Goal: Task Accomplishment & Management: Use online tool/utility

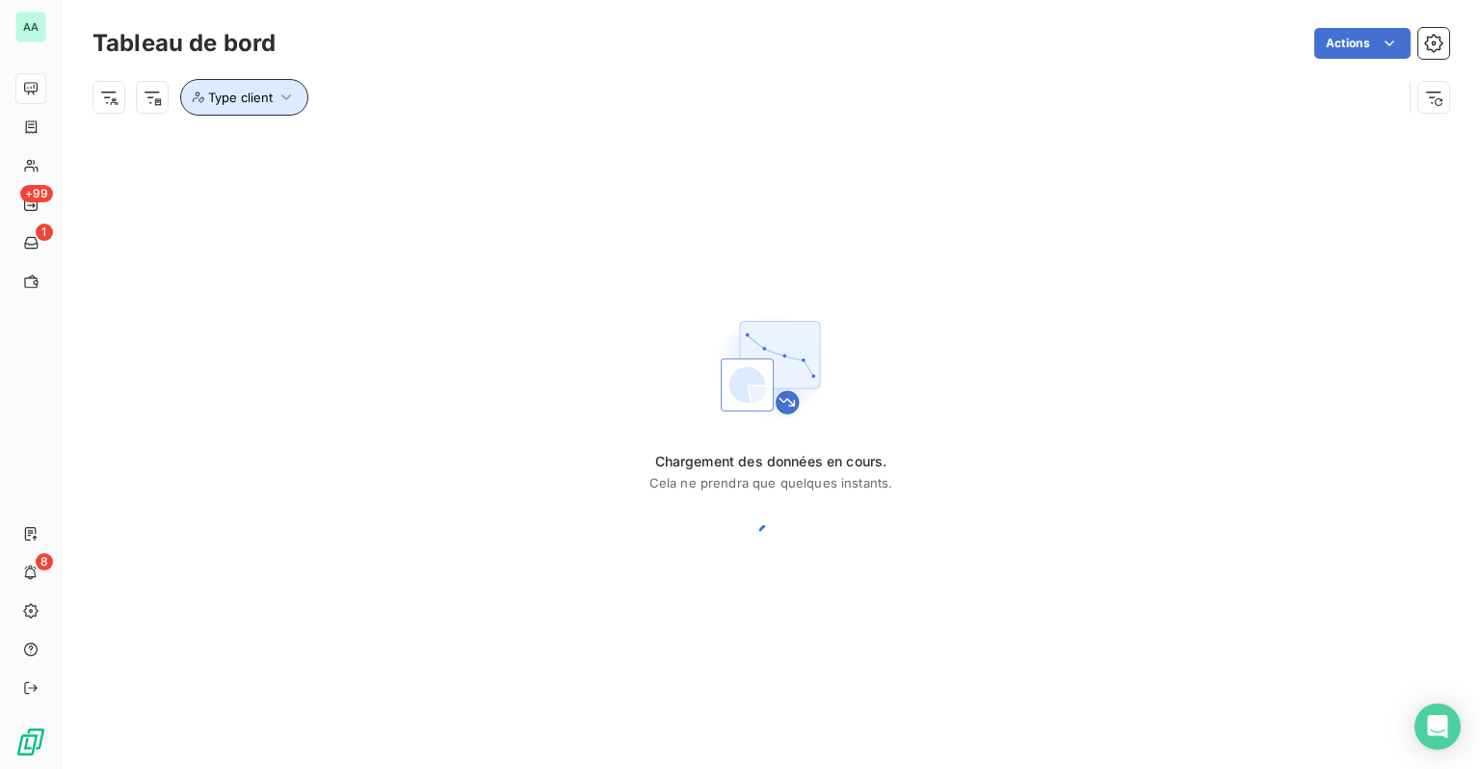
click at [261, 104] on span "Type client" at bounding box center [240, 97] width 65 height 15
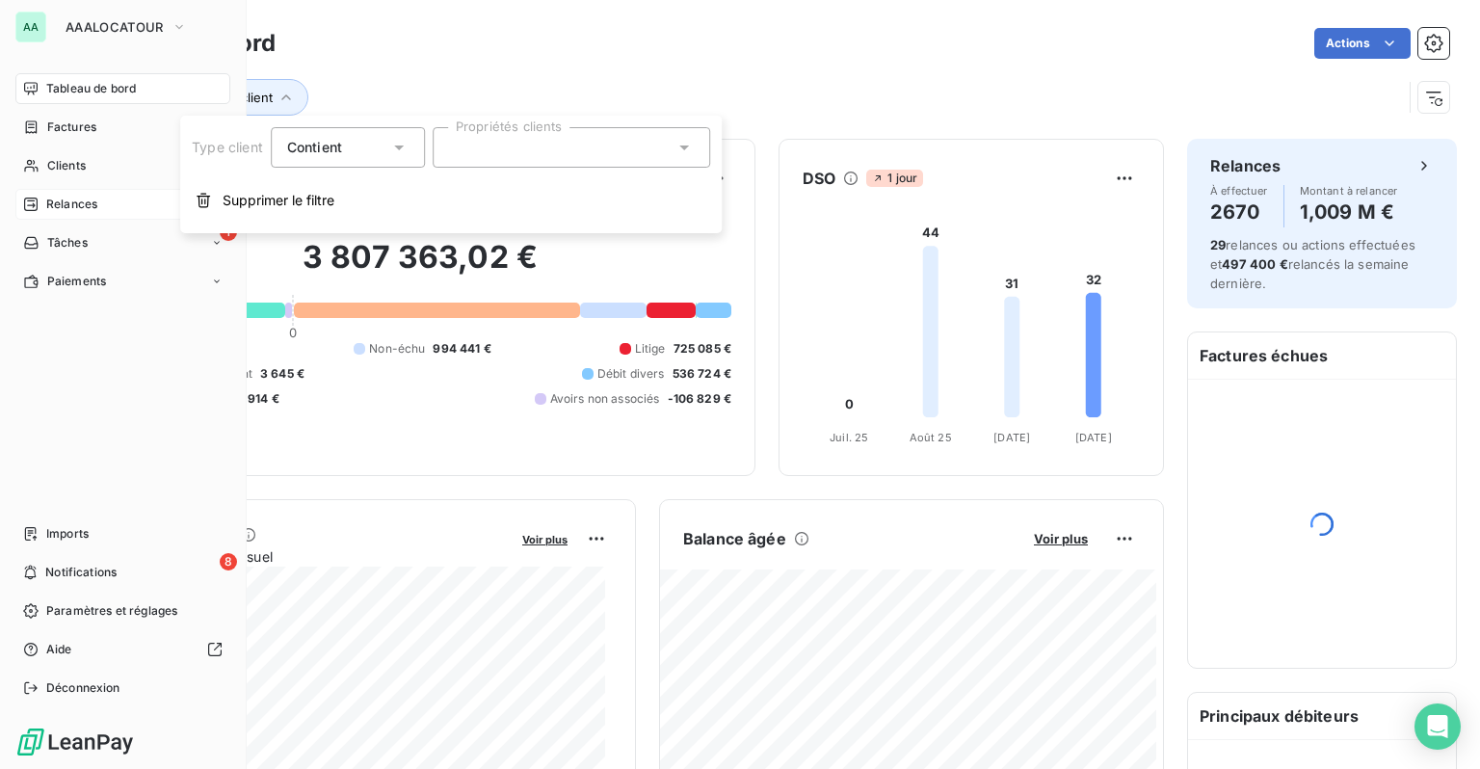
click at [24, 203] on icon at bounding box center [30, 204] width 13 height 13
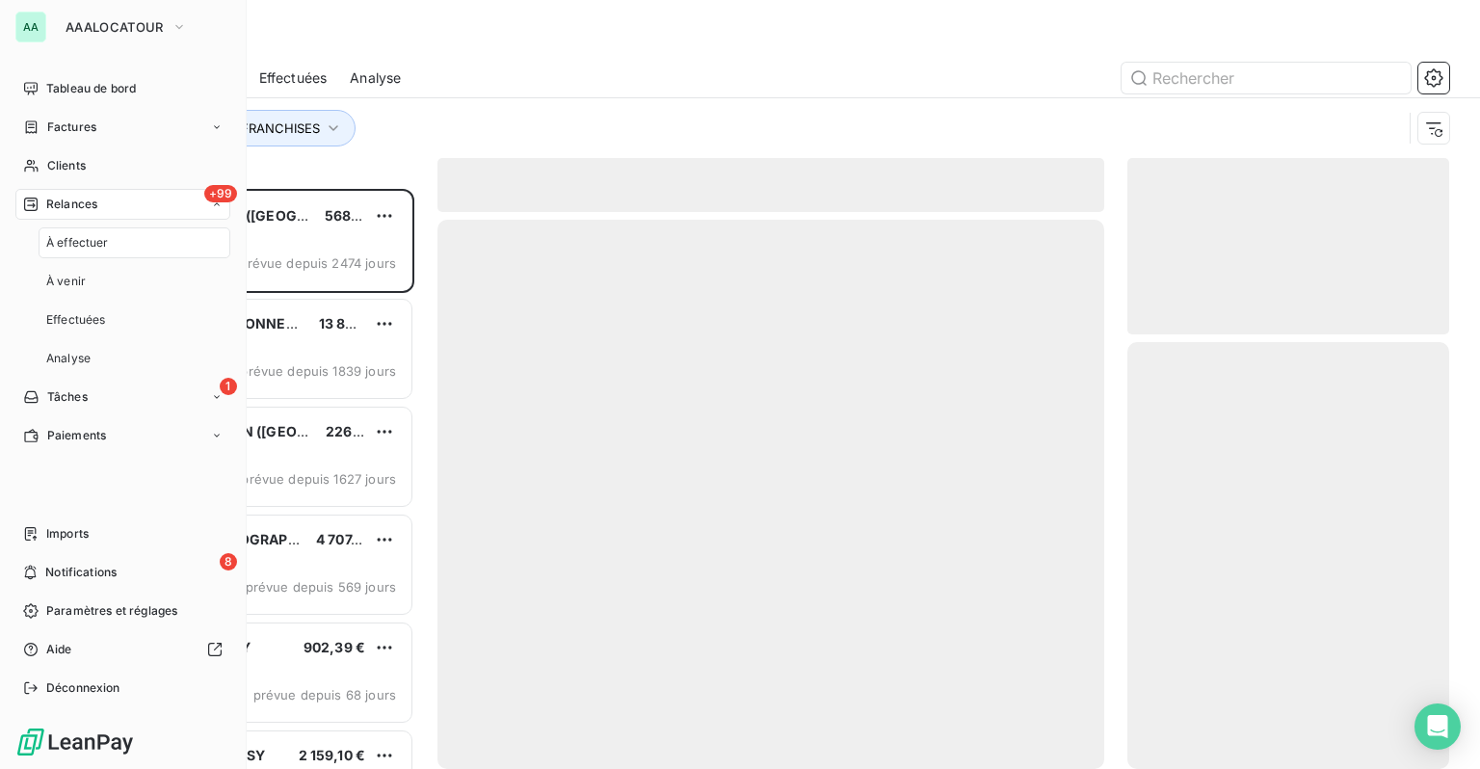
scroll to position [566, 306]
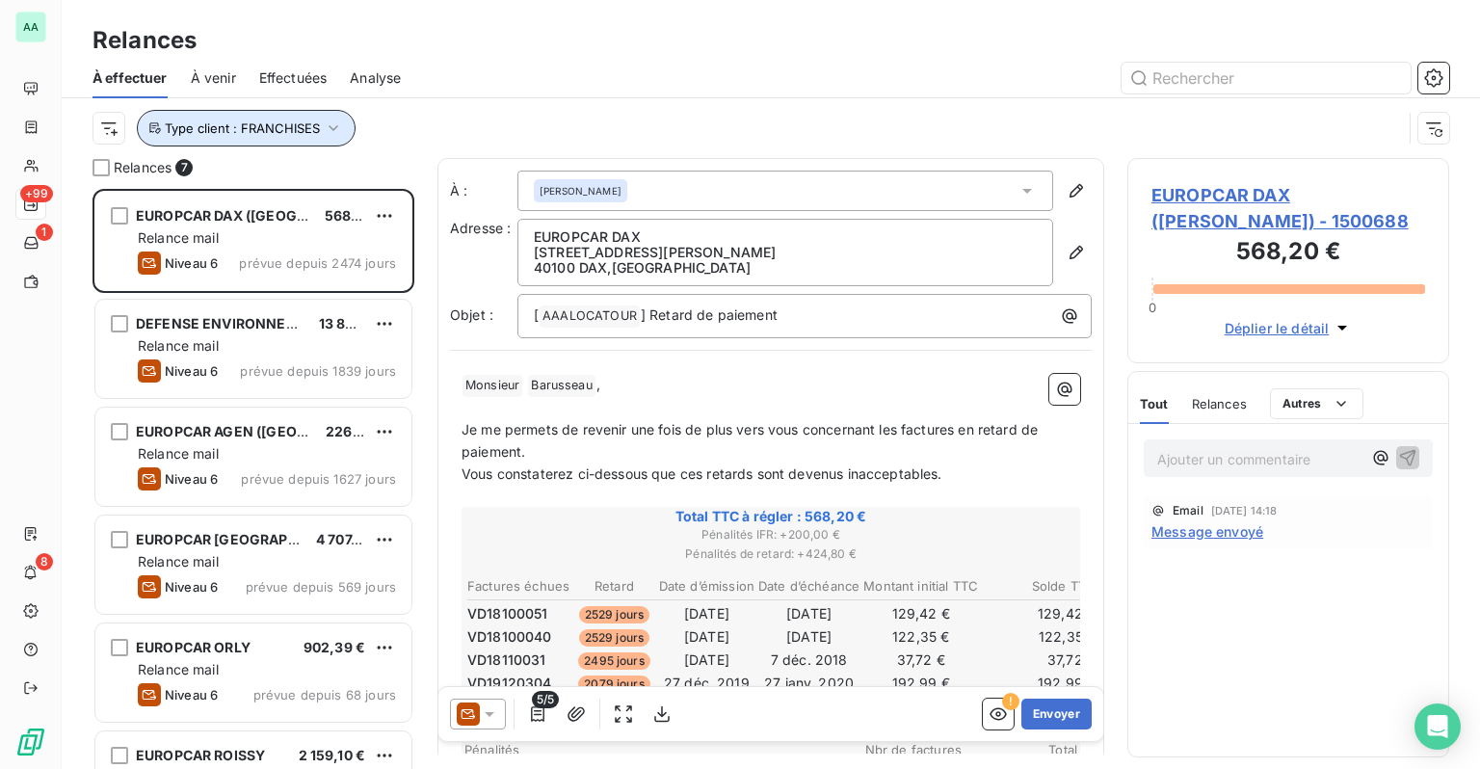
click at [300, 116] on button "Type client : FRANCHISES" at bounding box center [246, 128] width 219 height 37
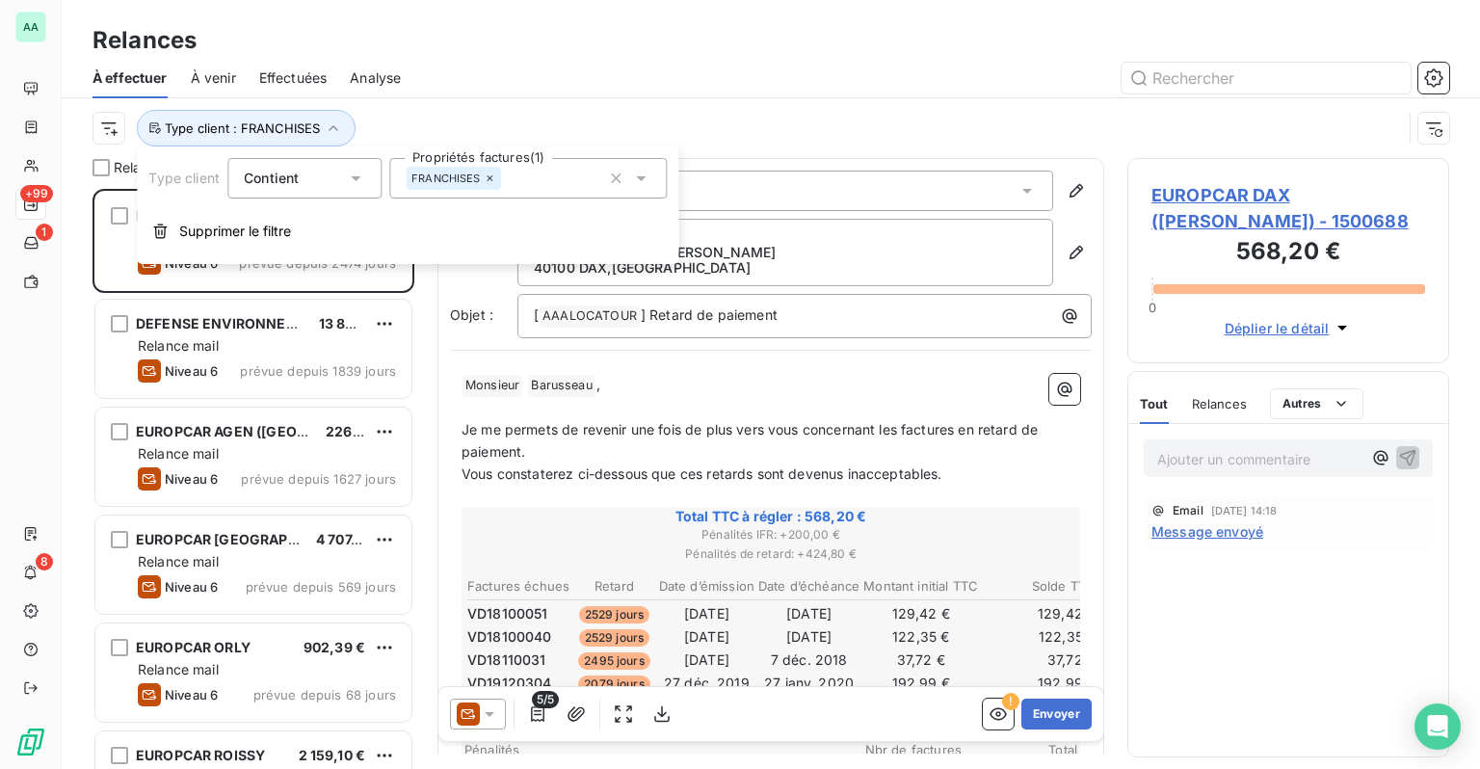
click at [488, 180] on icon at bounding box center [491, 179] width 12 height 12
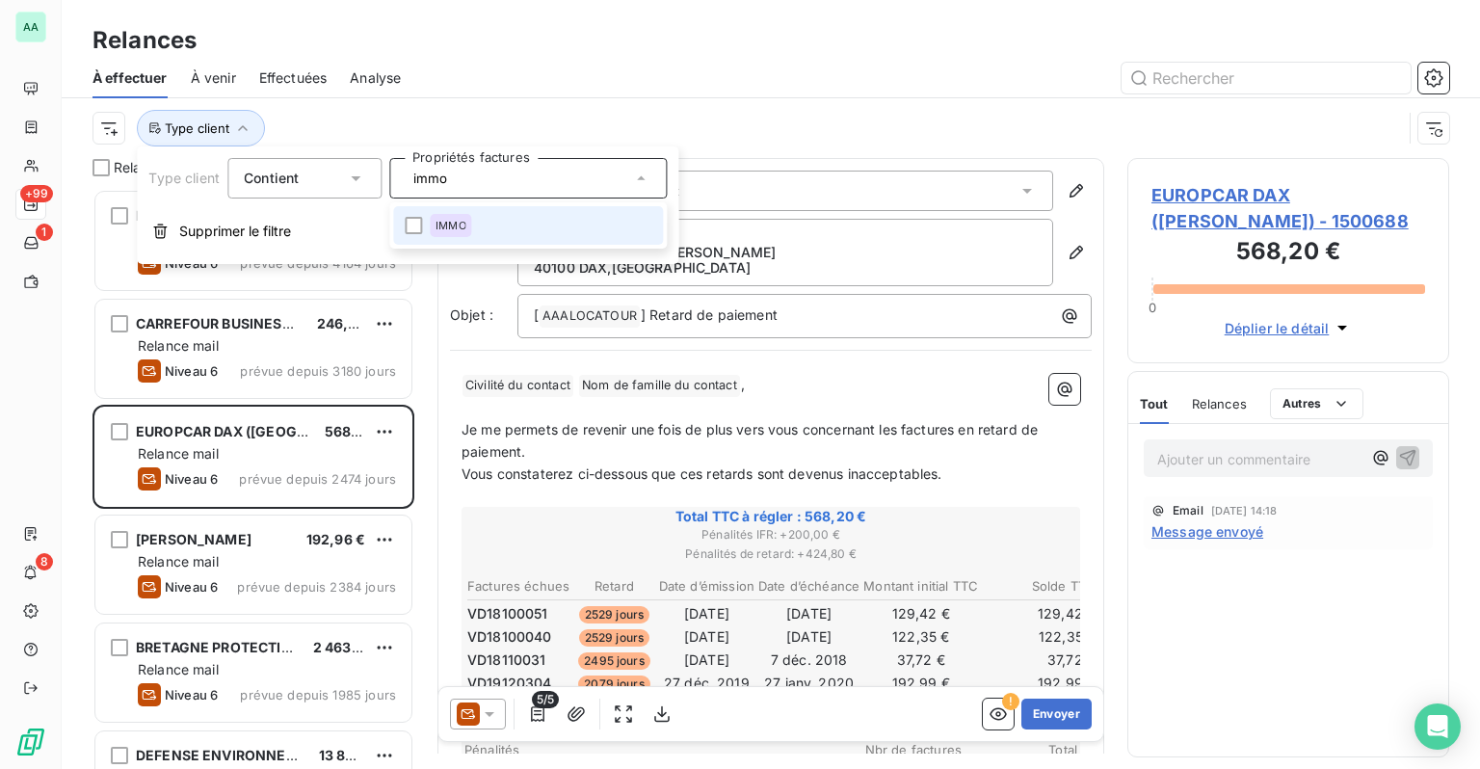
type input "immo"
click at [486, 213] on li "IMMO" at bounding box center [528, 225] width 270 height 39
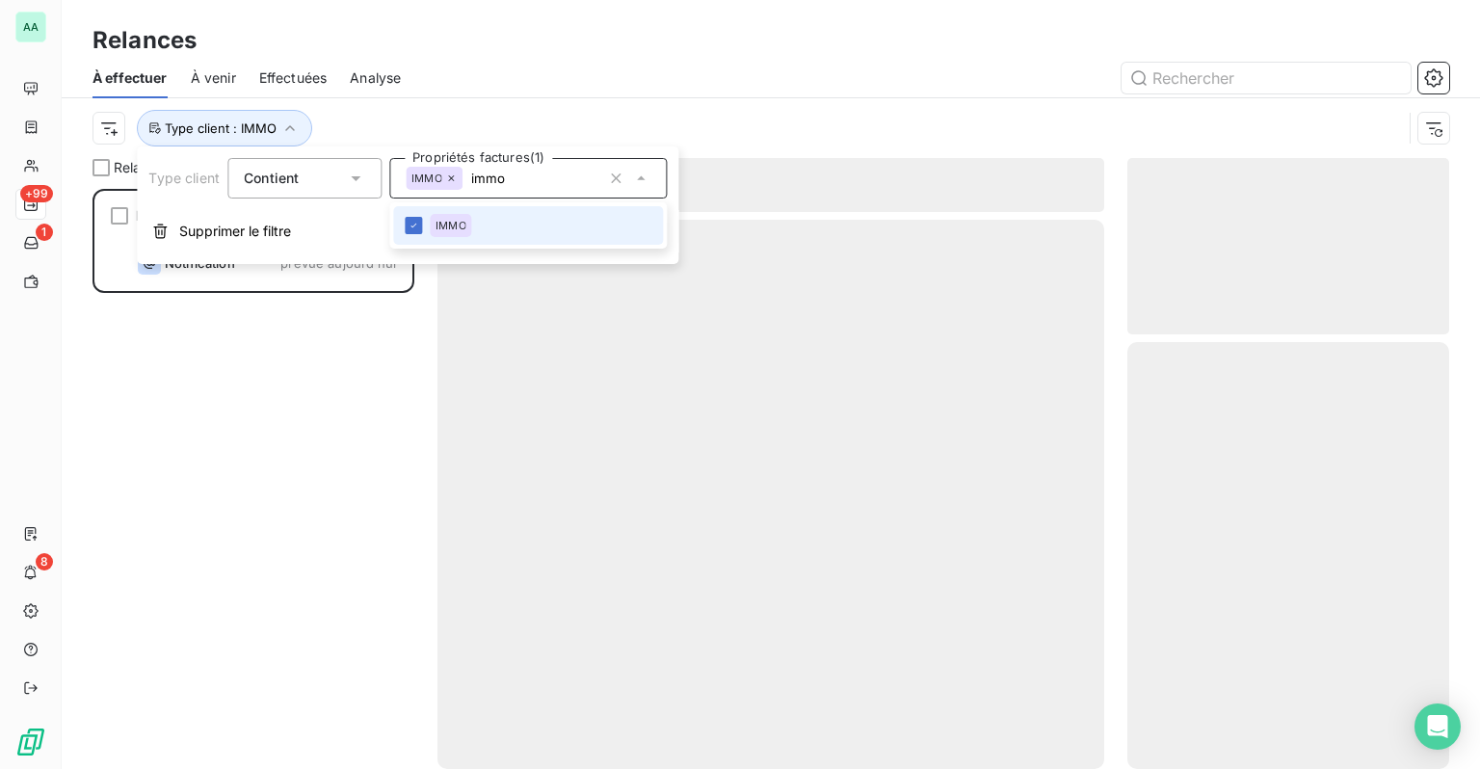
scroll to position [566, 306]
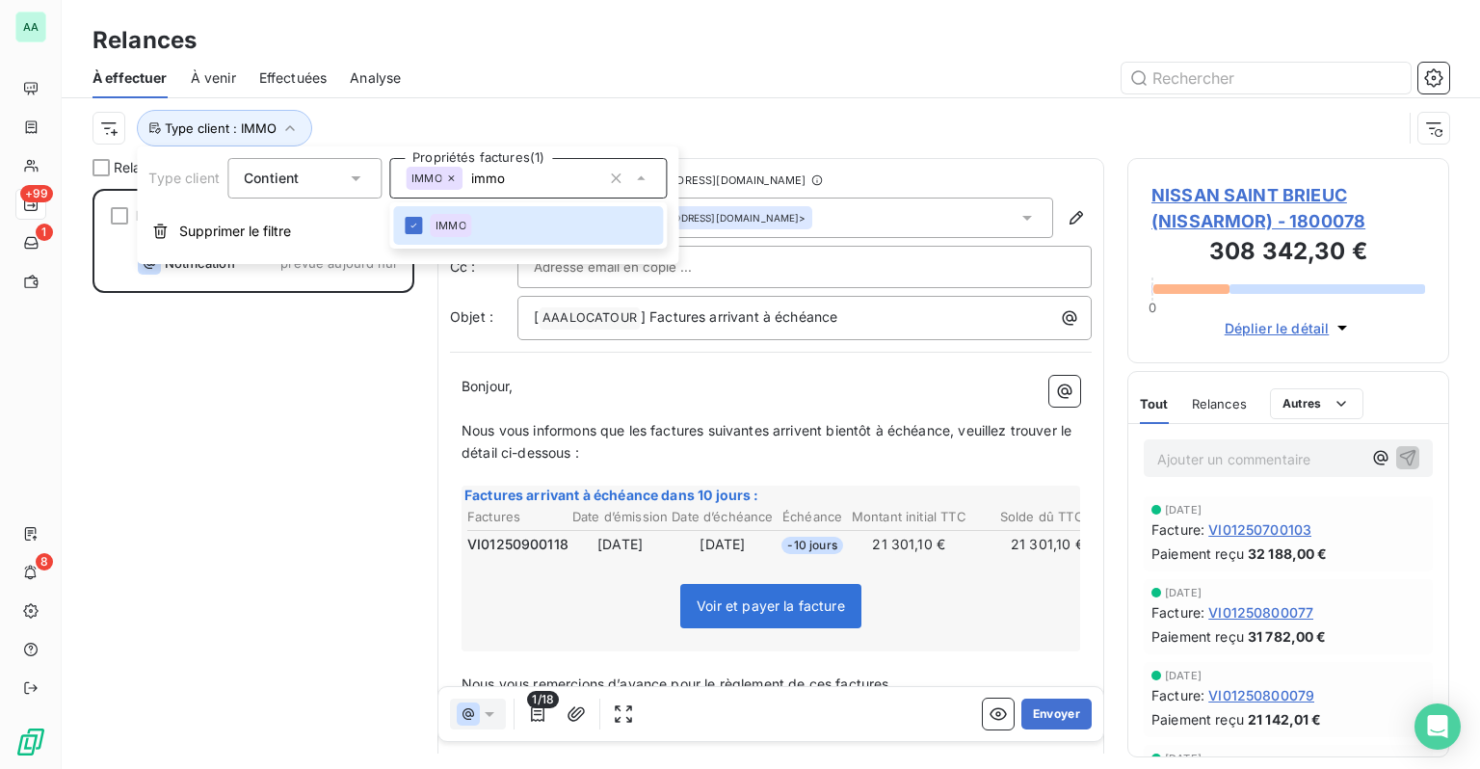
click at [541, 73] on div at bounding box center [936, 78] width 1025 height 31
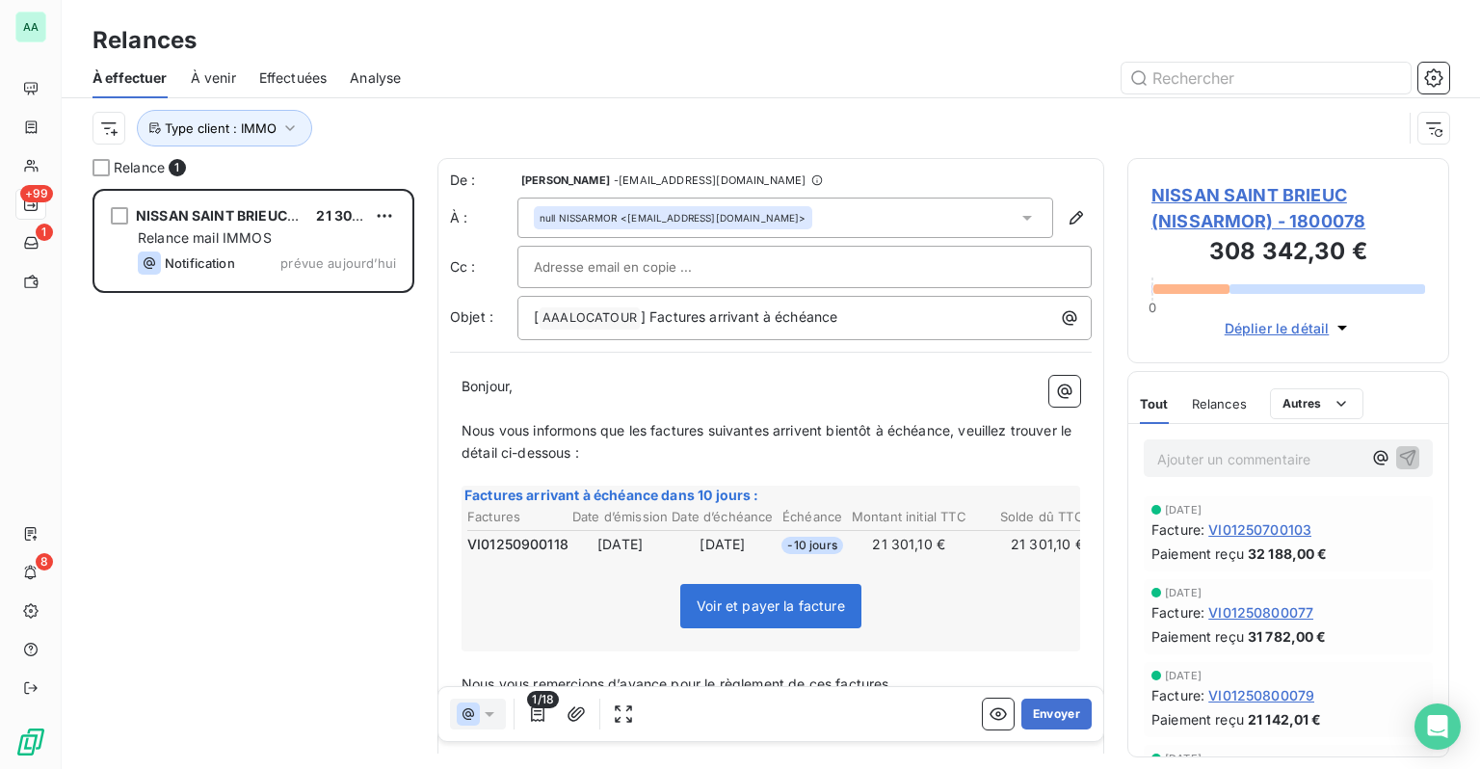
click at [222, 70] on span "À venir" at bounding box center [213, 77] width 45 height 19
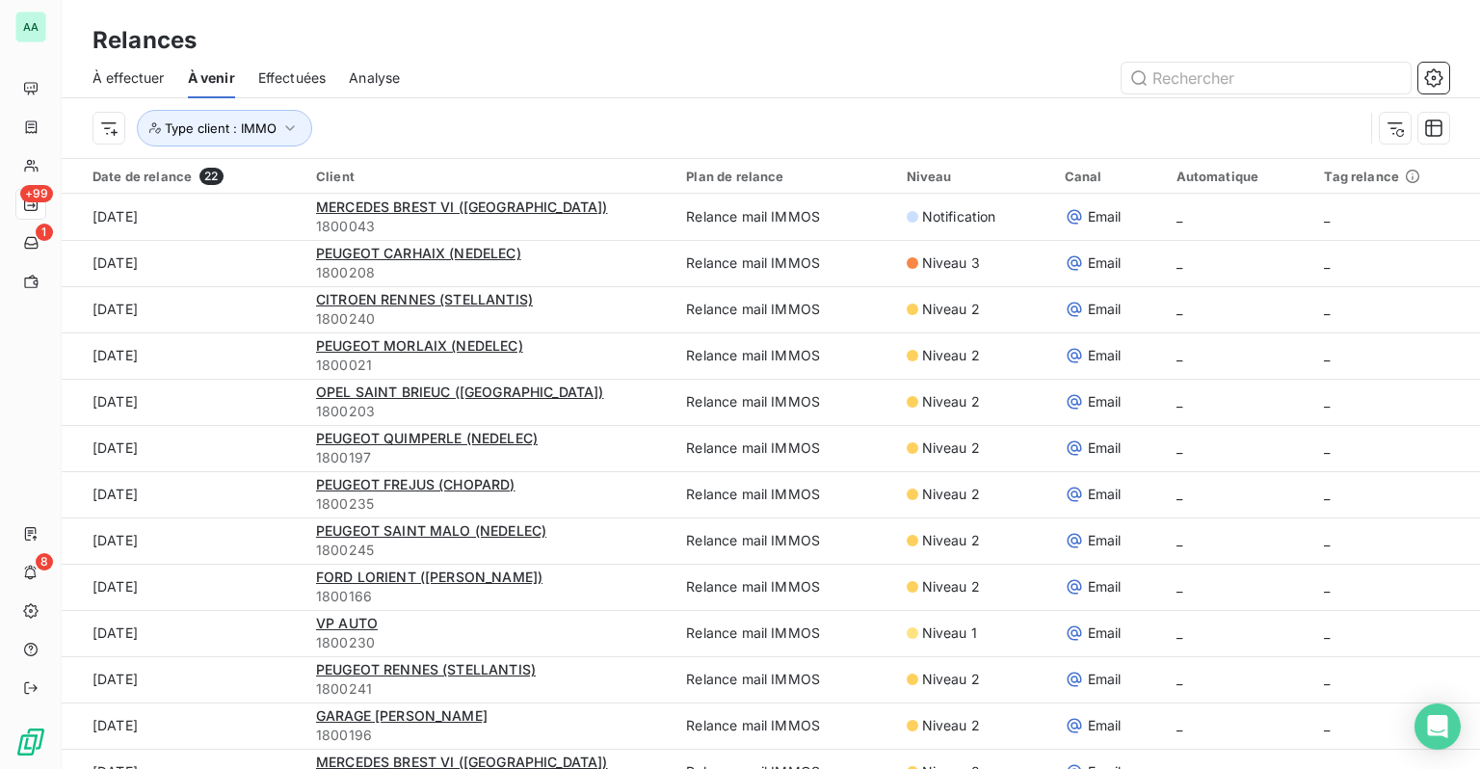
click at [123, 73] on span "À effectuer" at bounding box center [129, 77] width 72 height 19
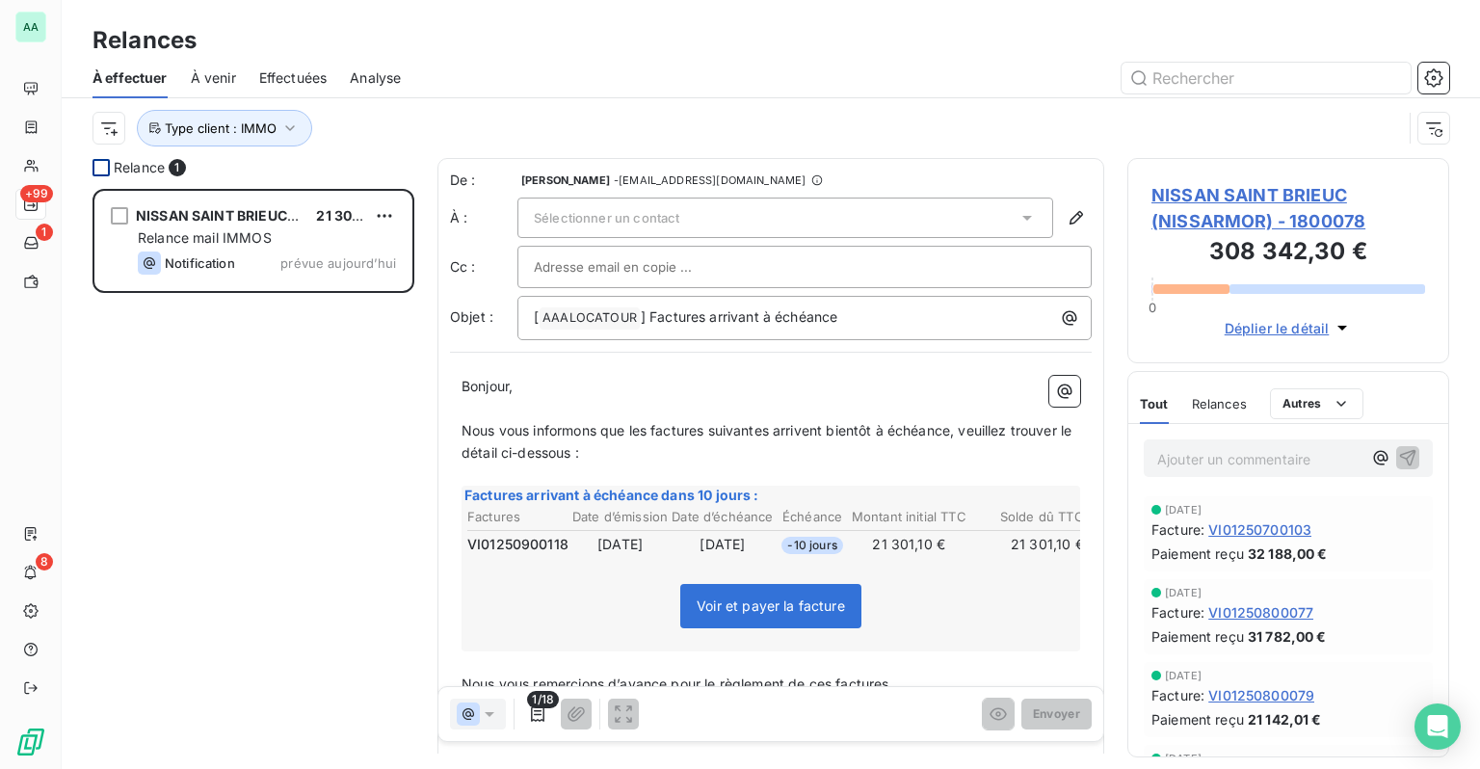
click at [98, 170] on div at bounding box center [101, 167] width 17 height 17
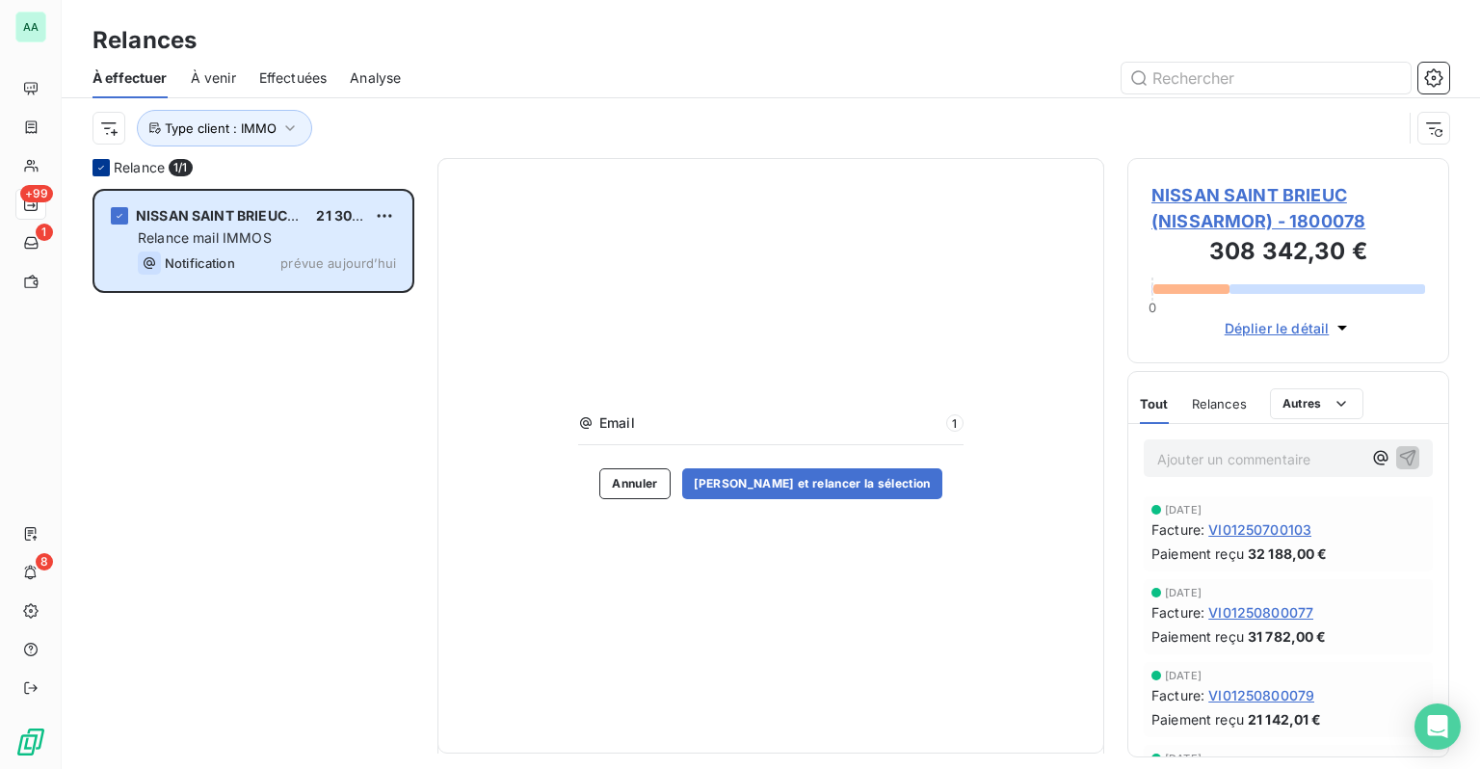
click at [93, 164] on div at bounding box center [101, 167] width 17 height 17
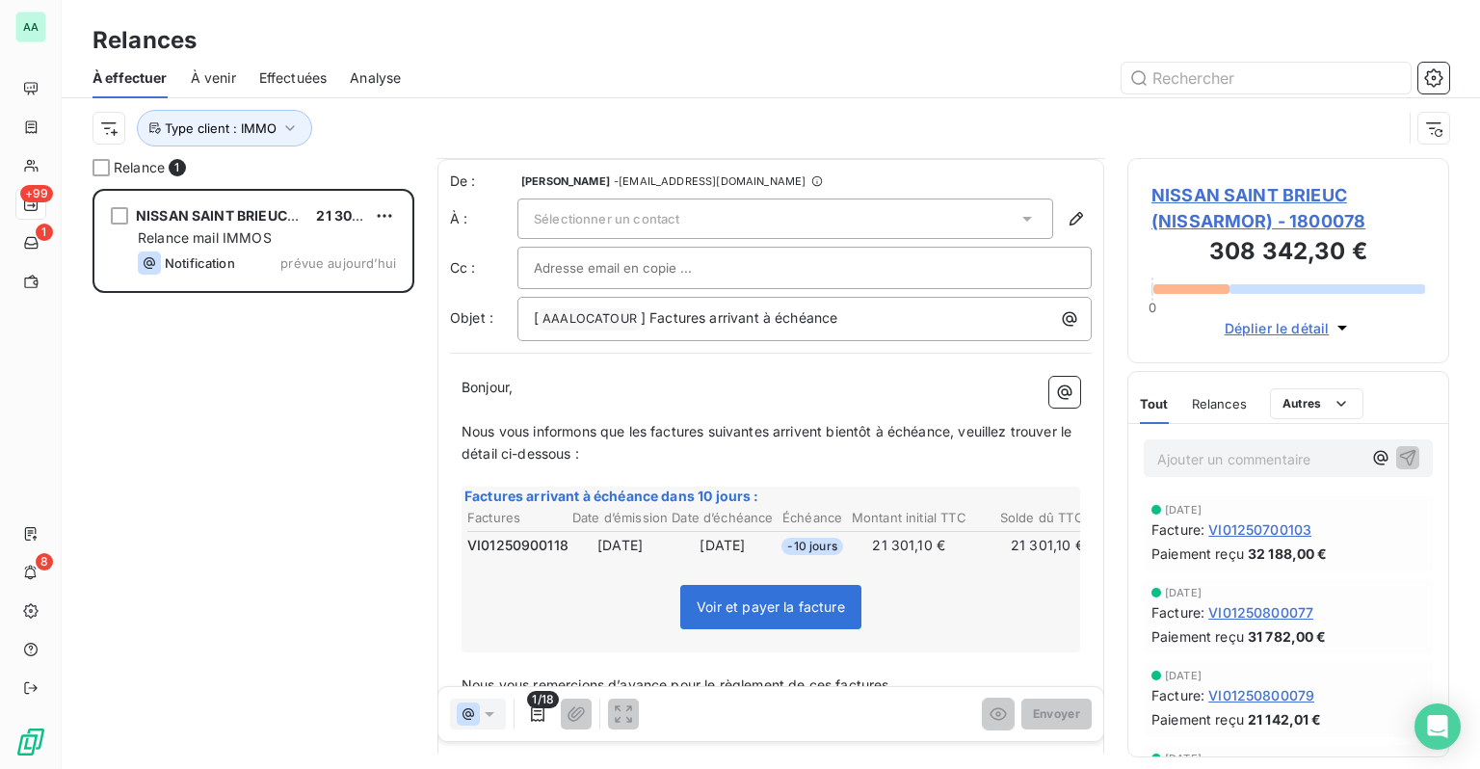
scroll to position [255, 0]
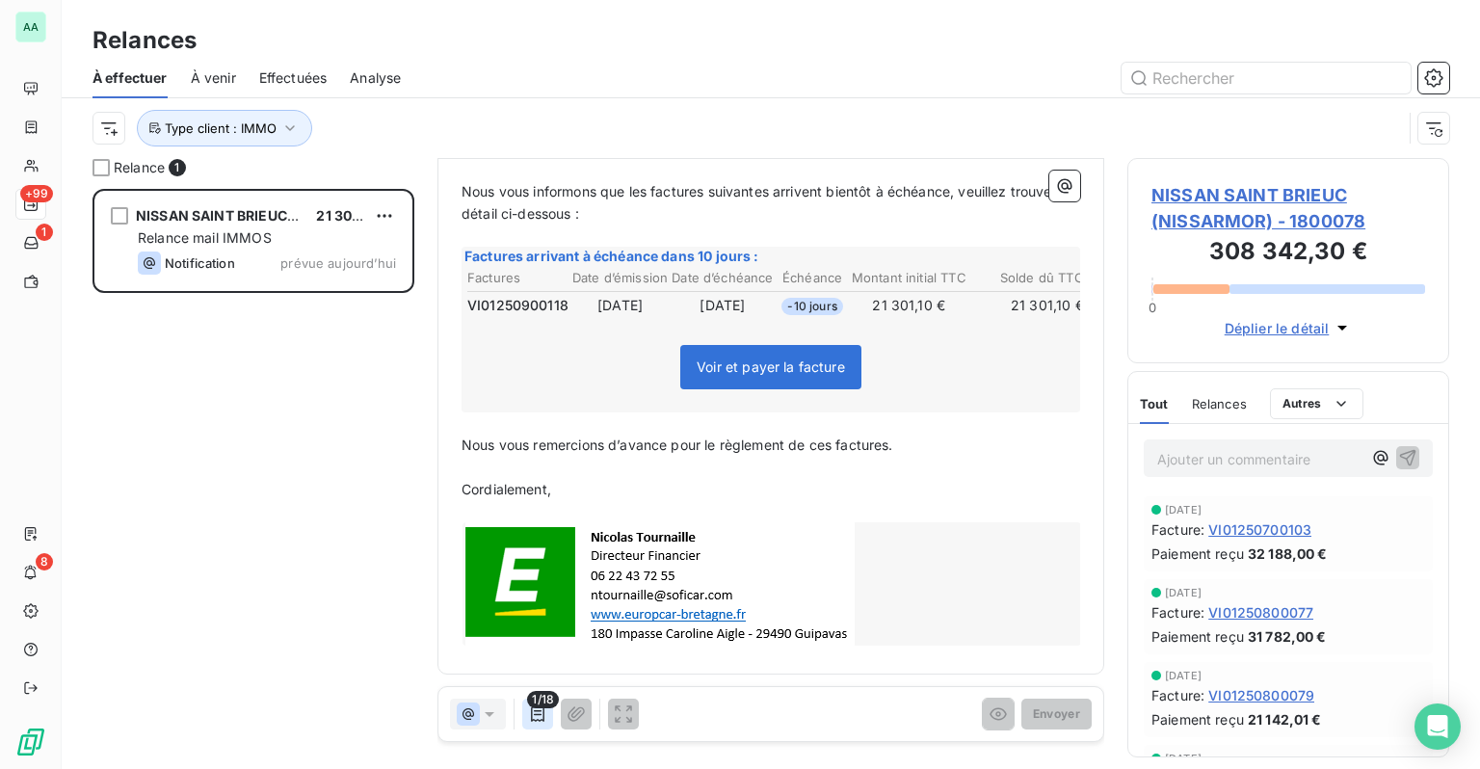
click at [531, 714] on icon "button" at bounding box center [537, 713] width 13 height 15
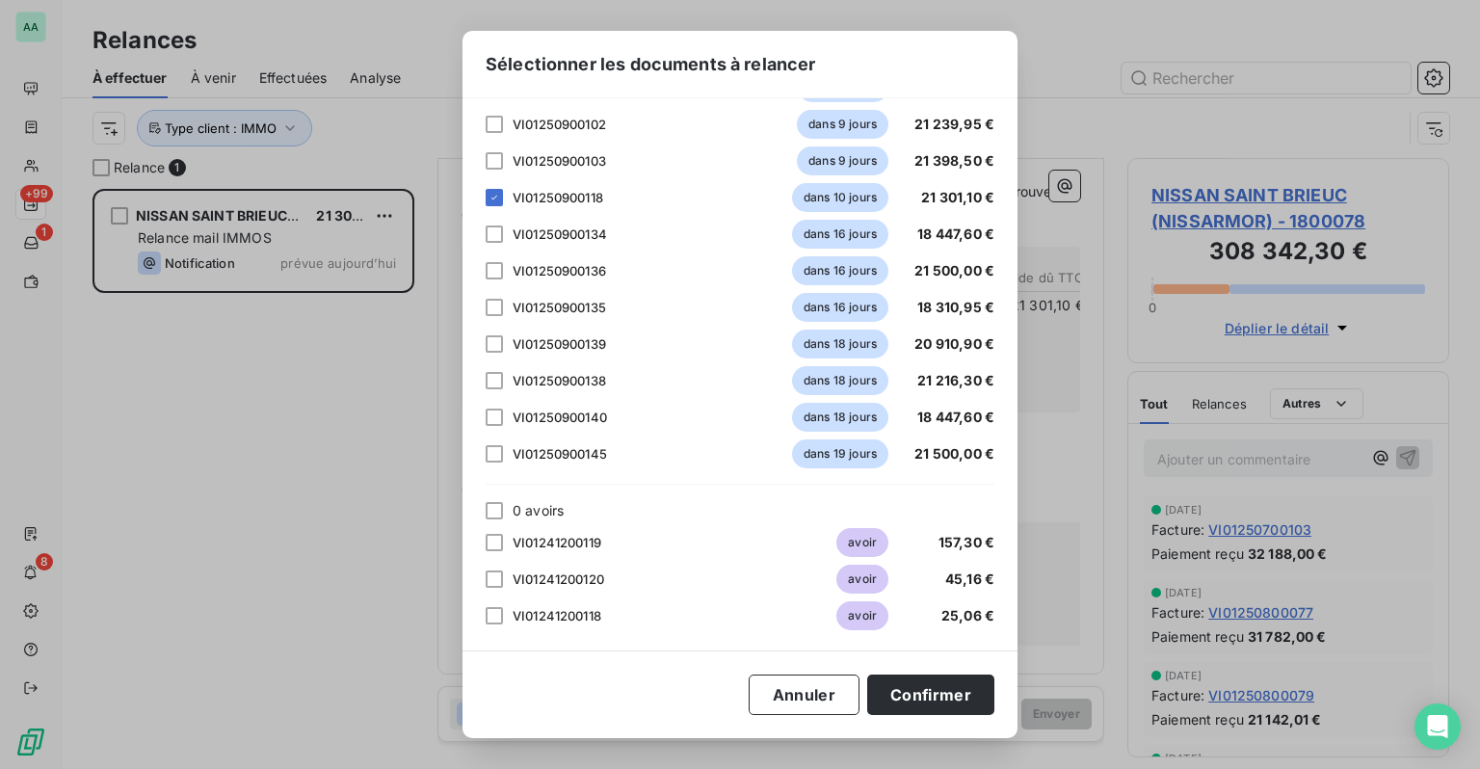
scroll to position [301, 0]
click at [802, 688] on button "Annuler" at bounding box center [804, 695] width 111 height 40
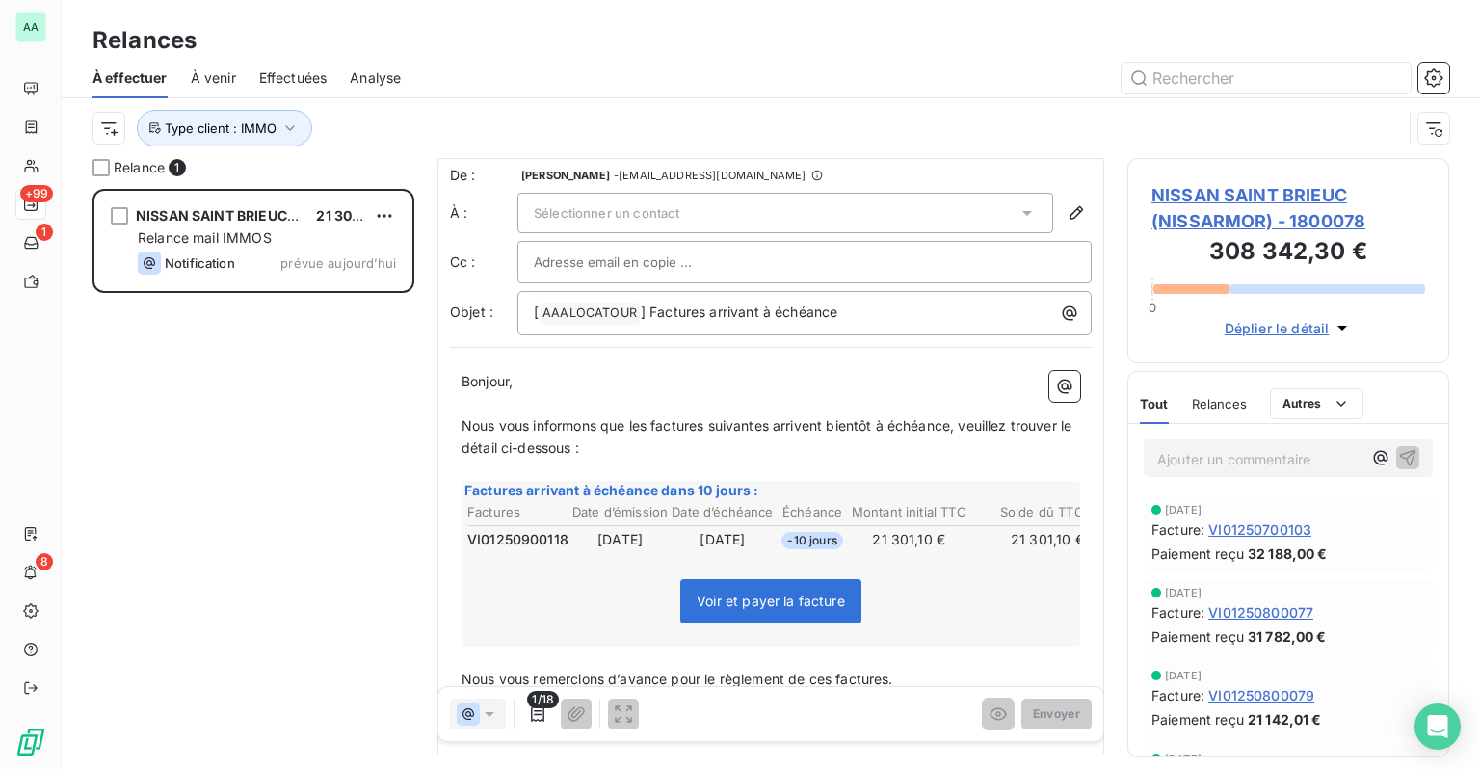
scroll to position [0, 0]
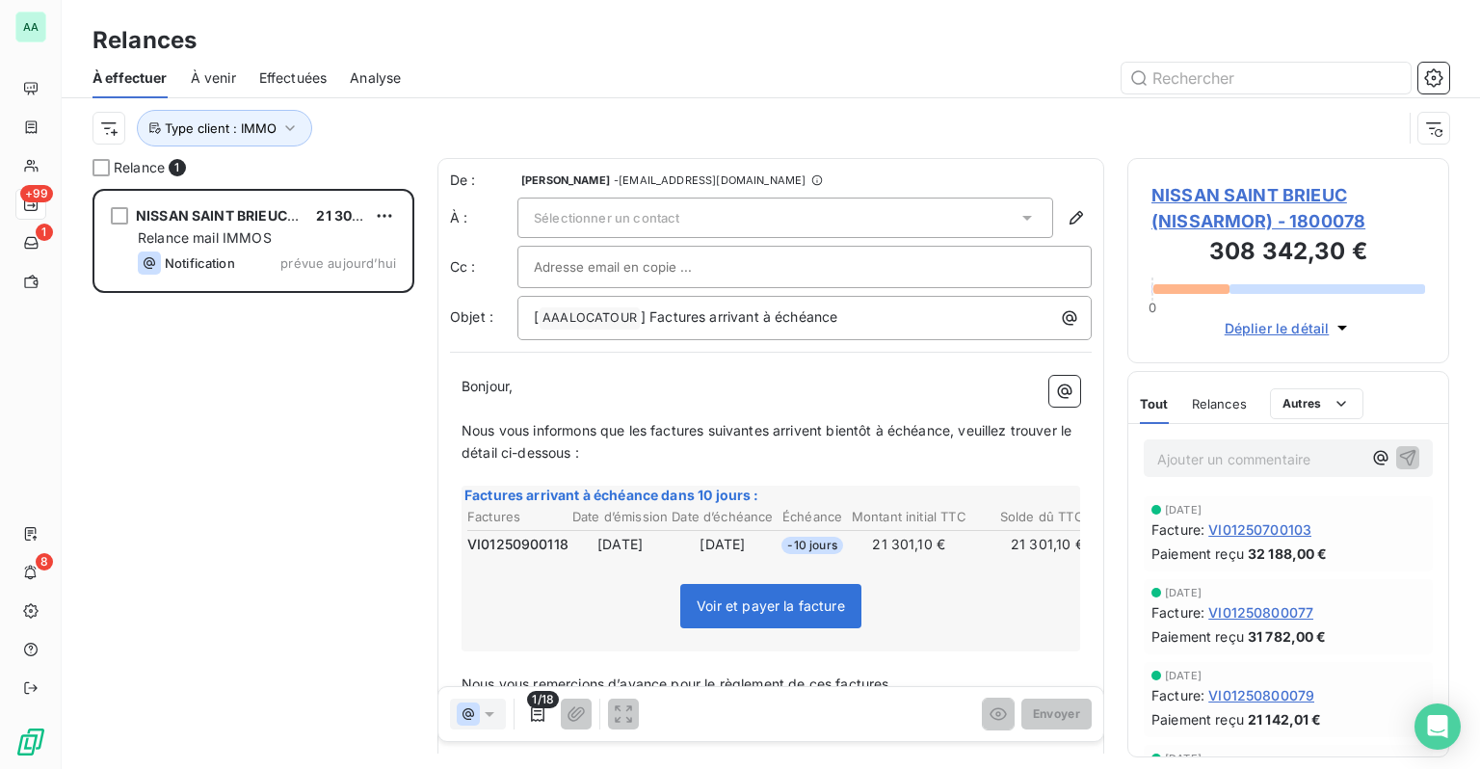
click at [808, 224] on div "Sélectionner un contact" at bounding box center [786, 218] width 536 height 40
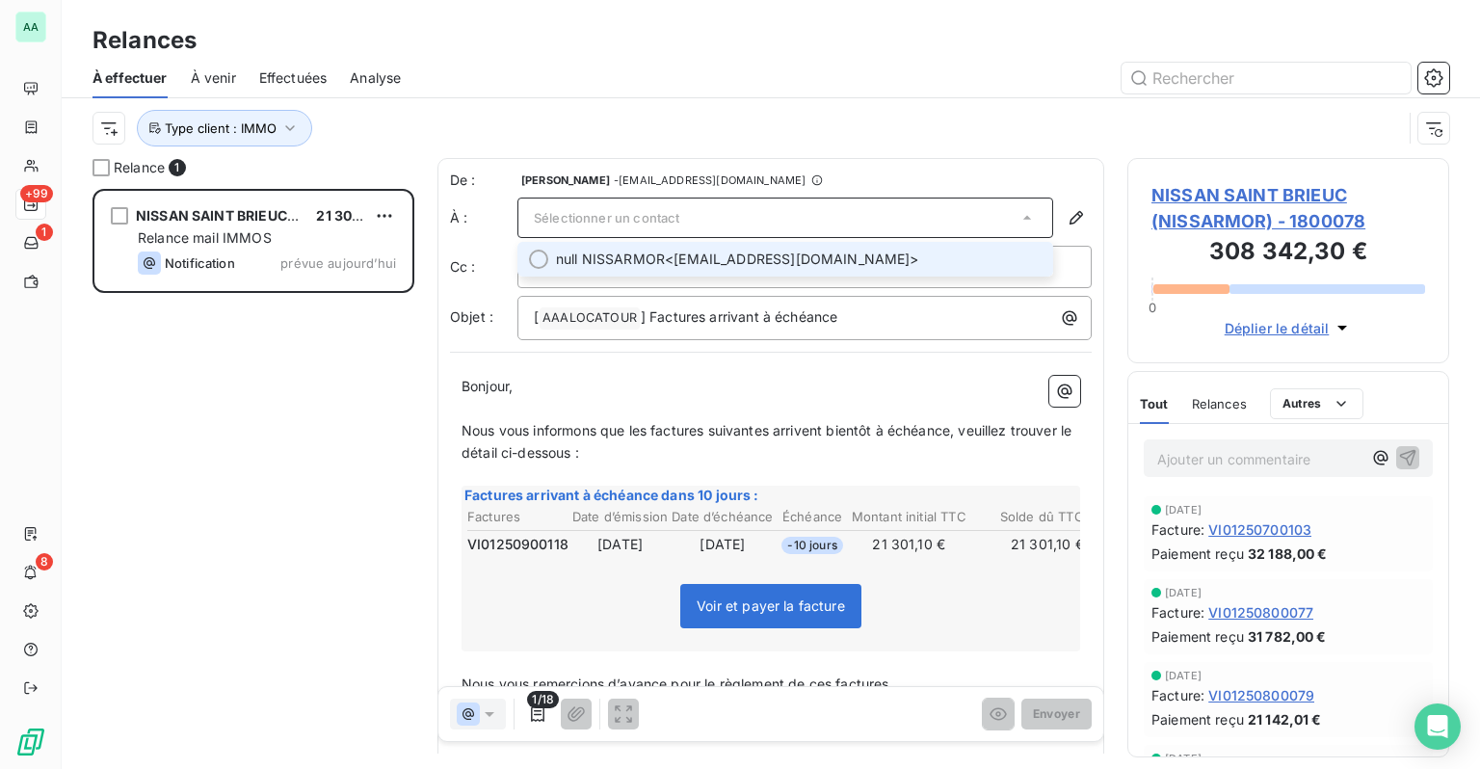
click at [798, 253] on span "null NISSARMOR <[EMAIL_ADDRESS][DOMAIN_NAME]>" at bounding box center [799, 259] width 486 height 19
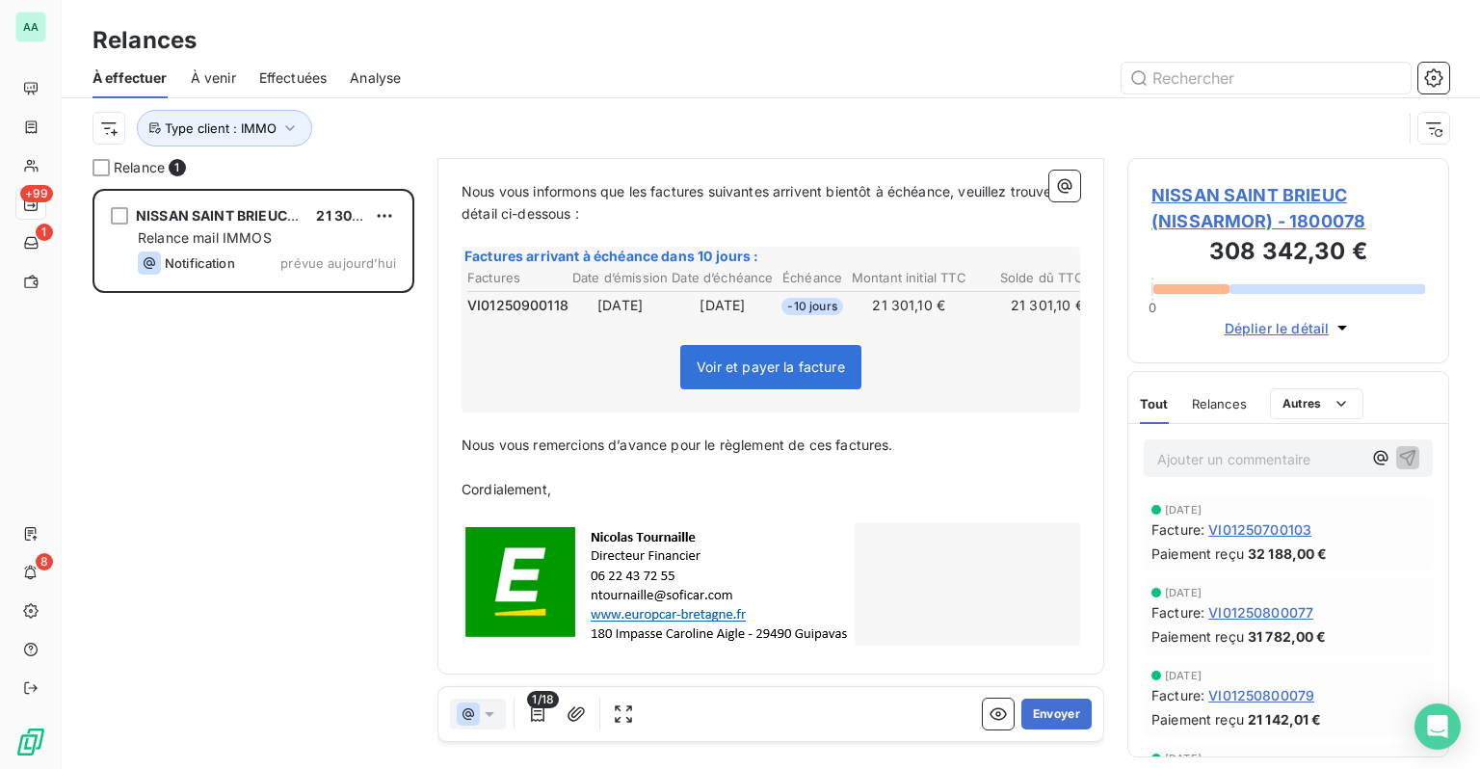
scroll to position [255, 0]
click at [986, 596] on div at bounding box center [772, 583] width 619 height 123
click at [1028, 721] on button "Envoyer" at bounding box center [1057, 714] width 70 height 31
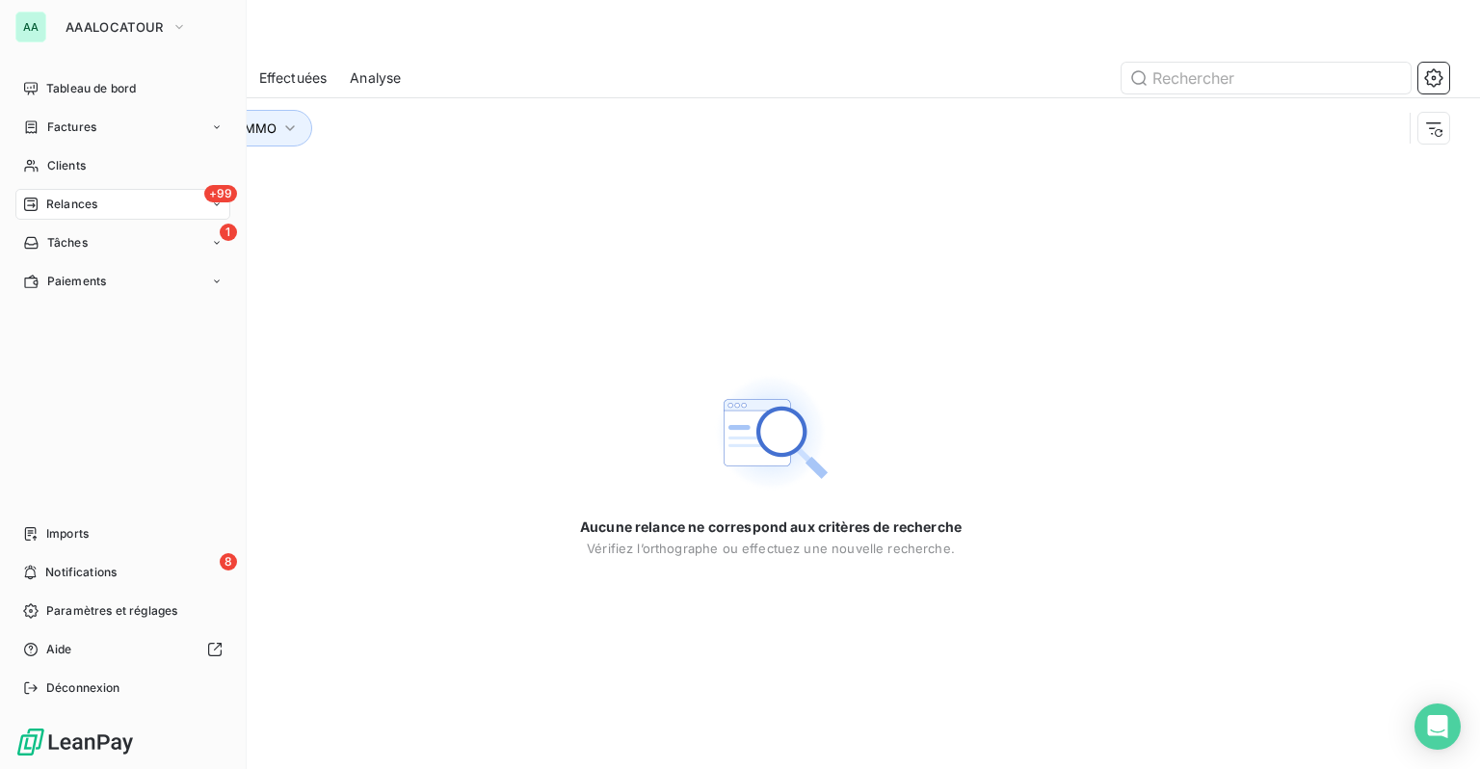
click at [42, 216] on div "+99 Relances" at bounding box center [122, 204] width 215 height 31
click at [84, 114] on div "Factures" at bounding box center [122, 127] width 215 height 31
